Goal: Find specific page/section: Find specific page/section

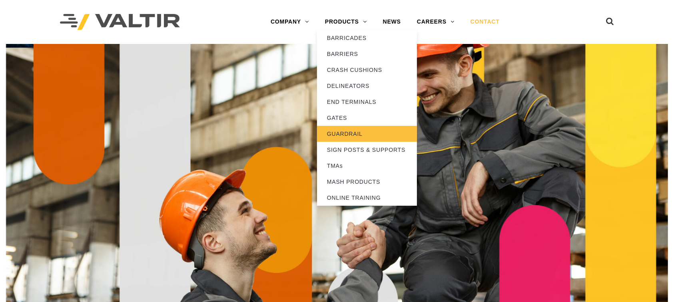
click at [344, 133] on link "GUARDRAIL" at bounding box center [367, 134] width 100 height 16
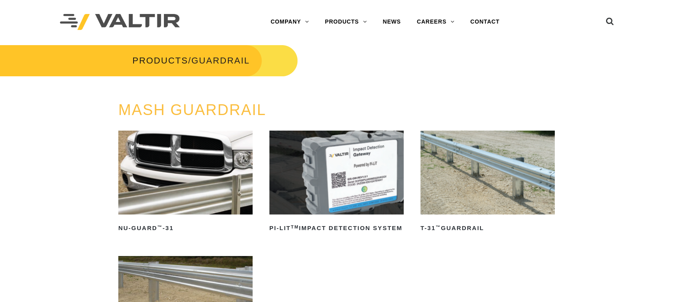
click at [522, 179] on img at bounding box center [487, 173] width 134 height 84
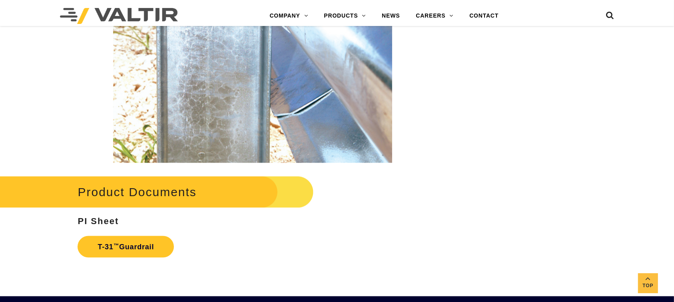
scroll to position [1332, 0]
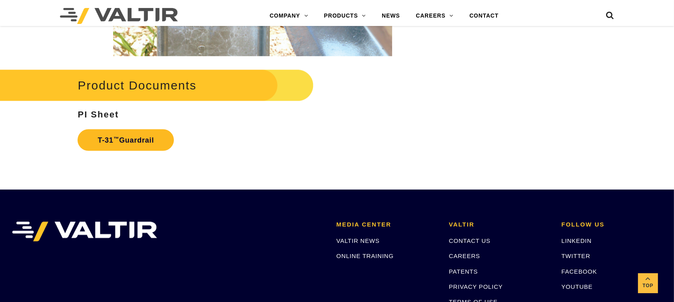
click at [146, 135] on link "T-31 ™ Guardrail" at bounding box center [126, 140] width 96 height 22
